Goal: Transaction & Acquisition: Purchase product/service

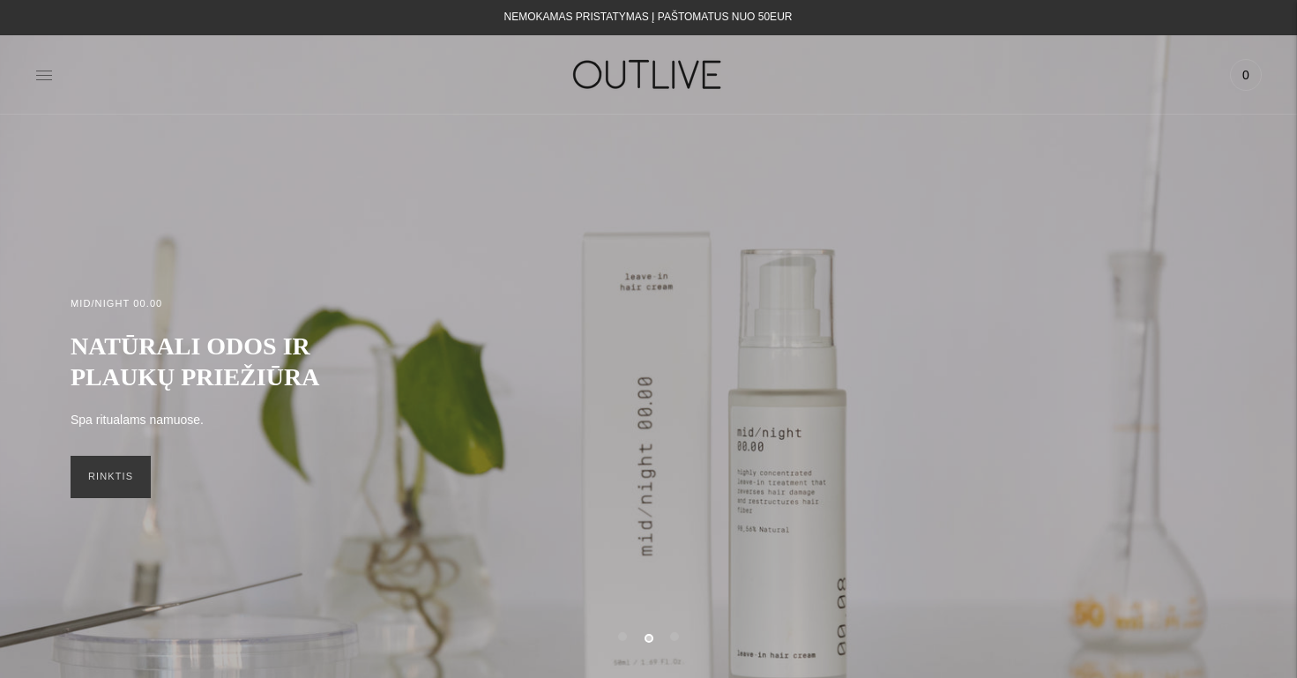
click at [46, 71] on icon at bounding box center [44, 75] width 16 height 9
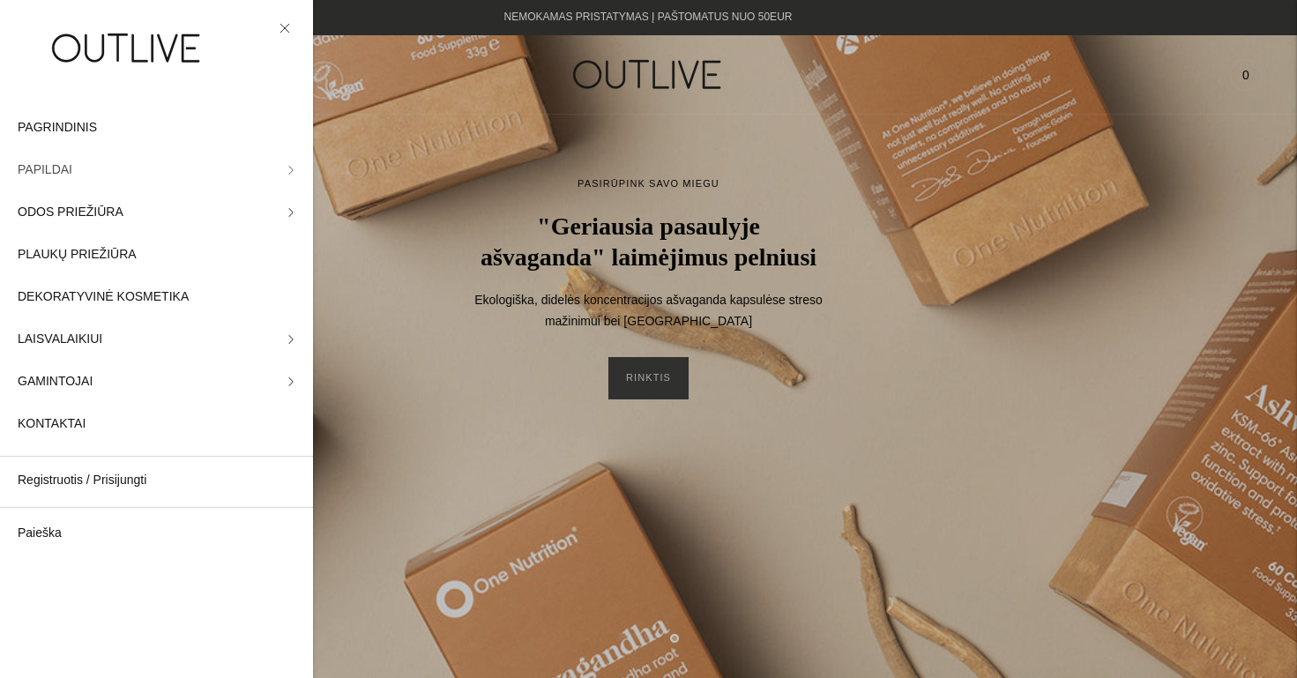
click at [48, 174] on span "PAPILDAI" at bounding box center [45, 170] width 55 height 21
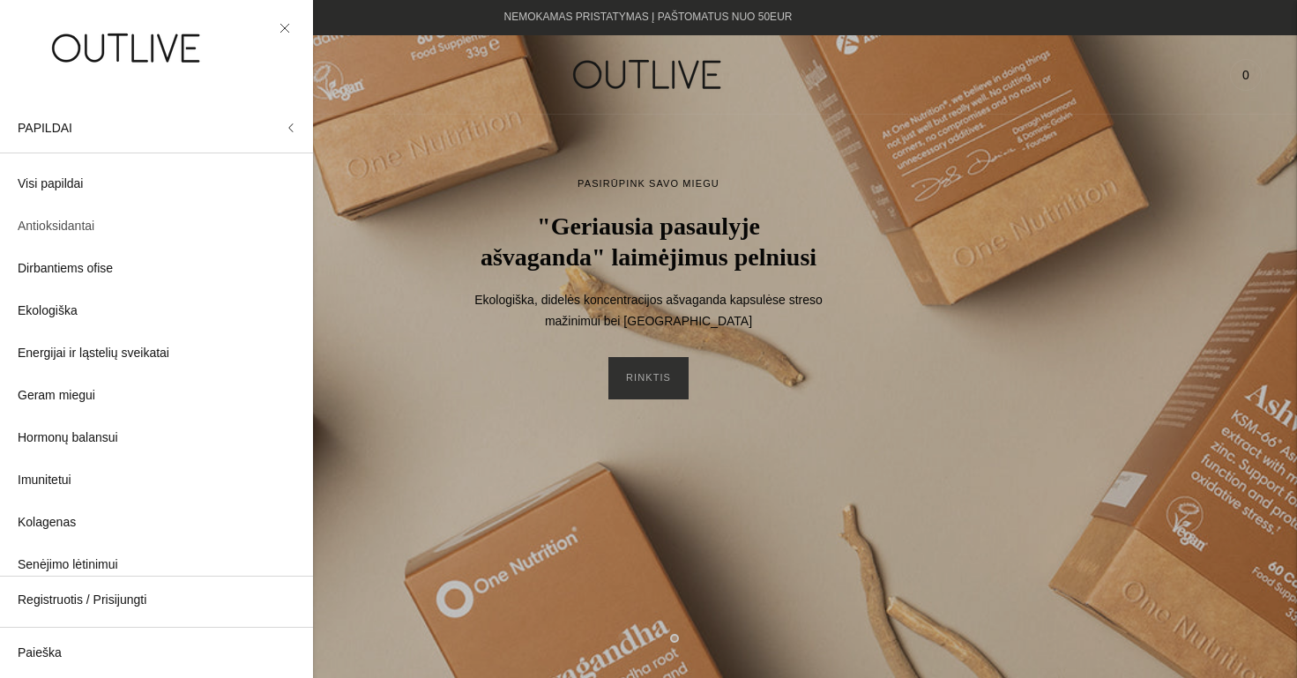
click at [61, 229] on span "Antioksidantai" at bounding box center [56, 226] width 77 height 21
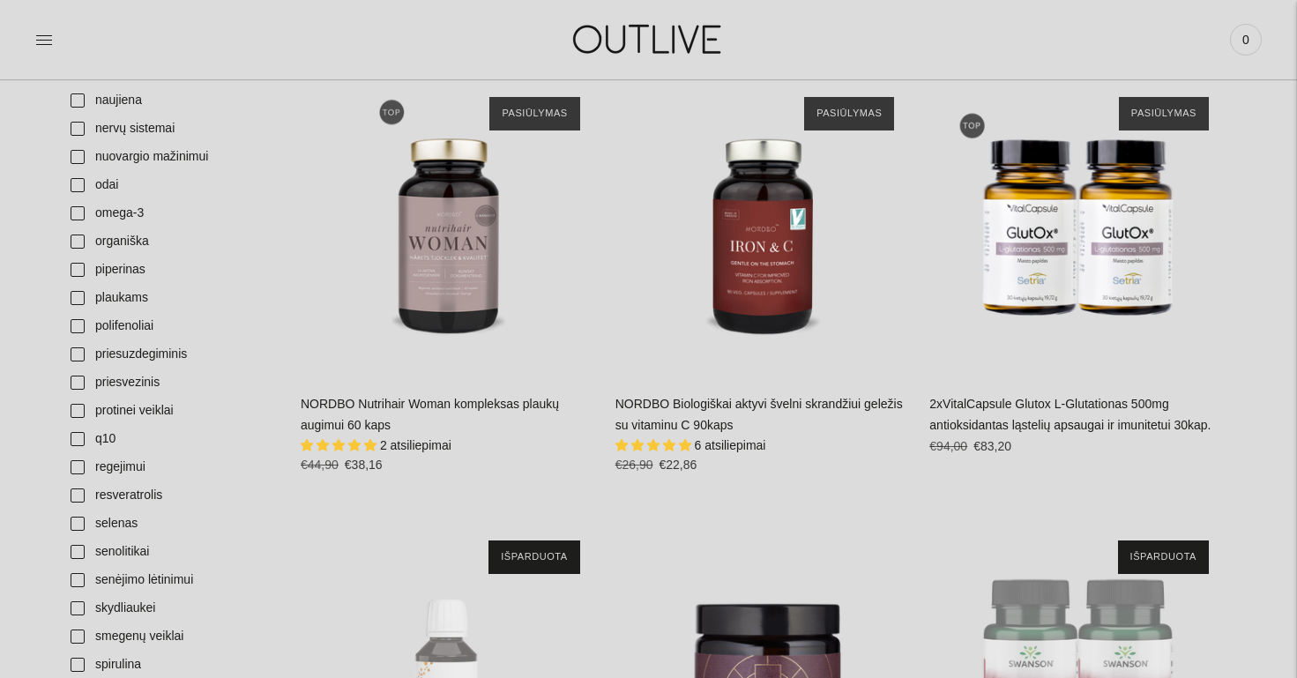
scroll to position [1770, 0]
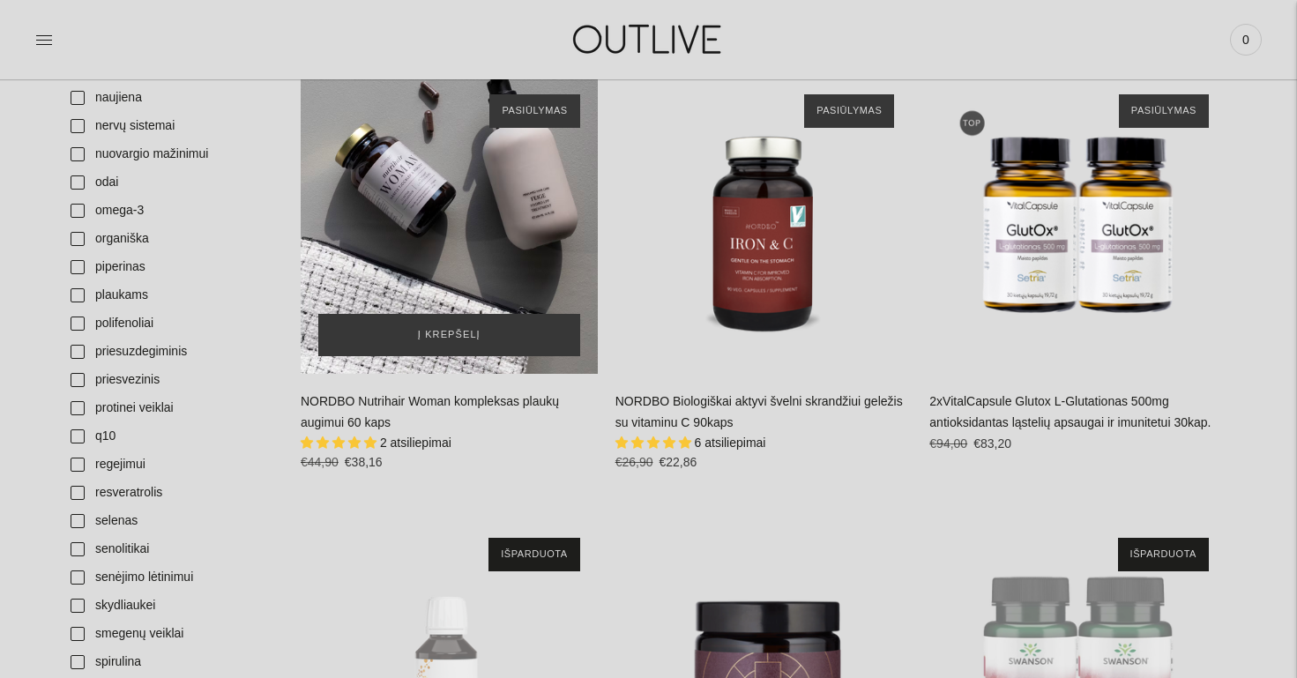
click at [480, 256] on div "NORDBO Nutrihair Woman kompleksas plaukų augimui 60 kaps\a" at bounding box center [449, 225] width 297 height 297
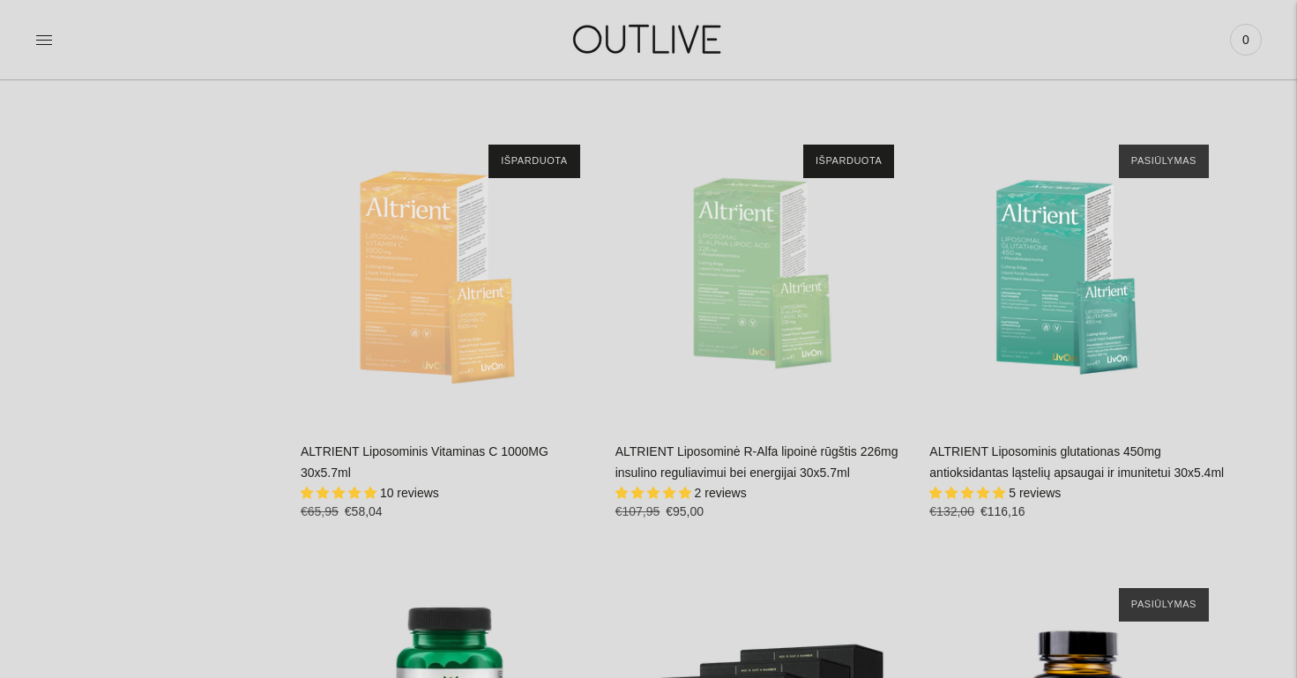
scroll to position [3923, 0]
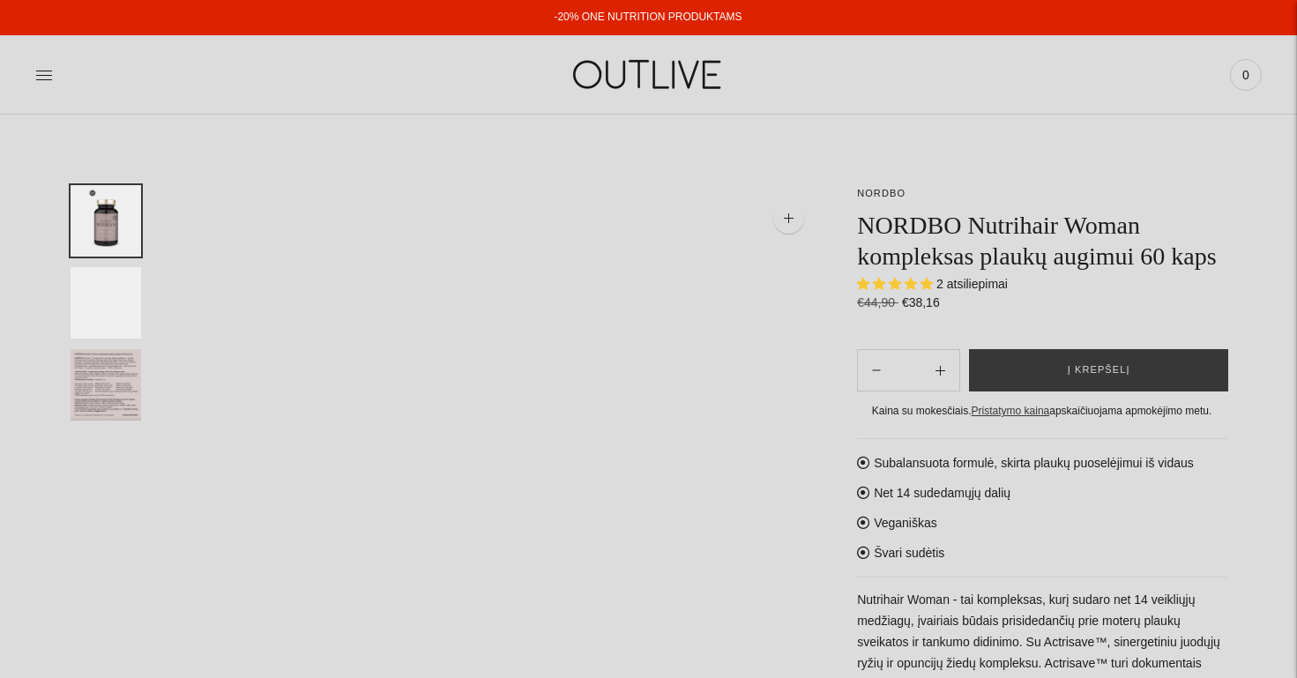
select select "**********"
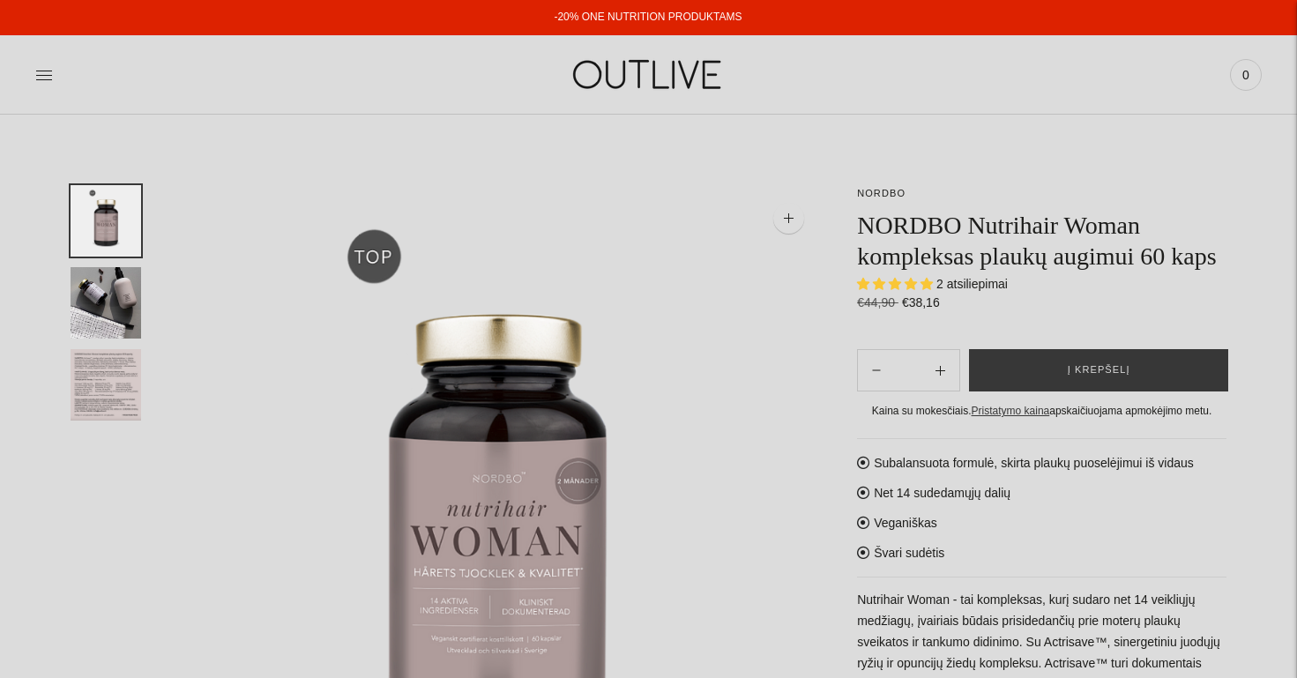
click at [501, 525] on img at bounding box center [498, 507] width 645 height 645
